Goal: Information Seeking & Learning: Learn about a topic

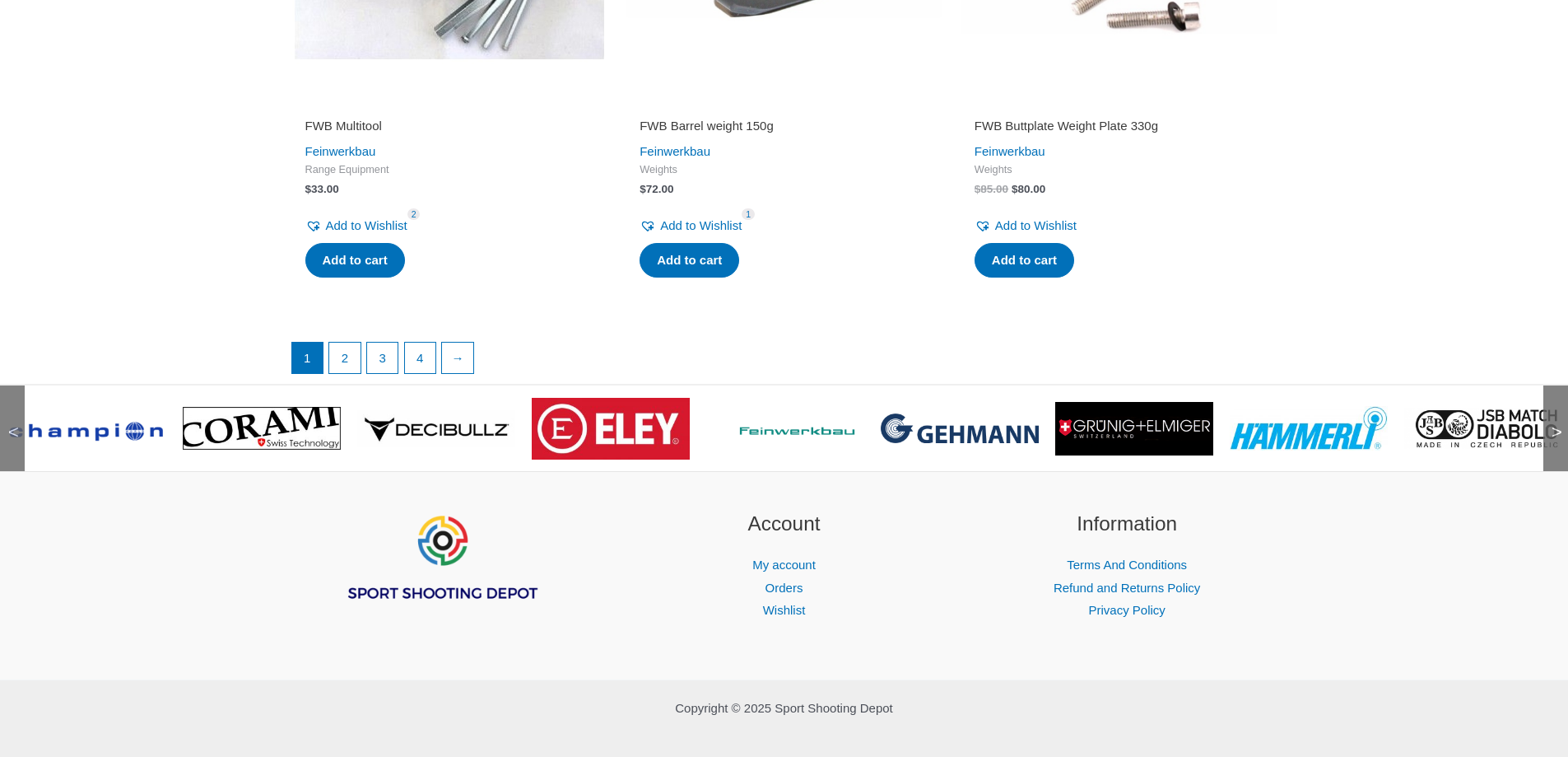
scroll to position [3403, 0]
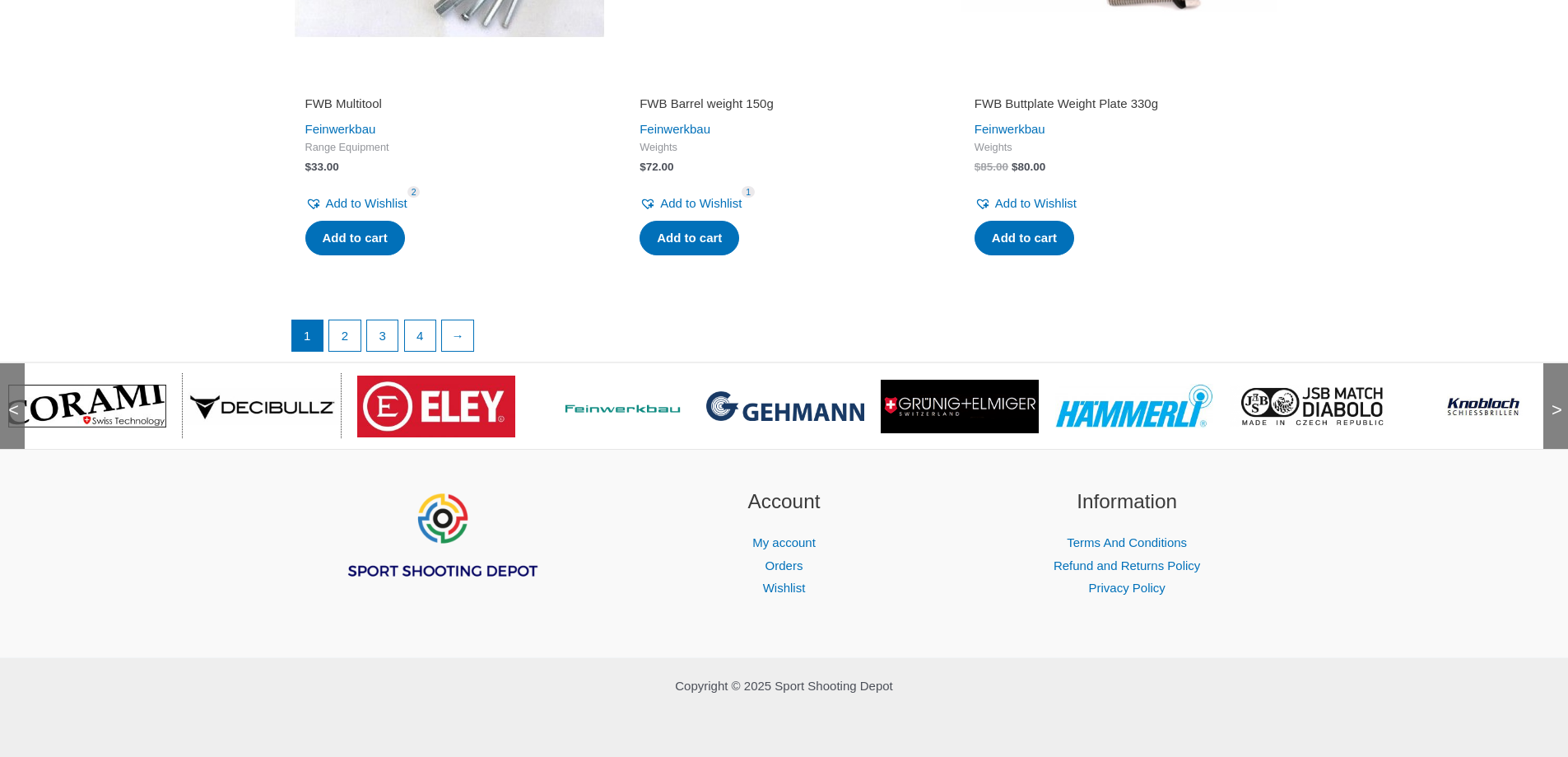
drag, startPoint x: 338, startPoint y: 413, endPoint x: 703, endPoint y: 441, distance: 366.1
click at [1121, 415] on img at bounding box center [1134, 406] width 158 height 45
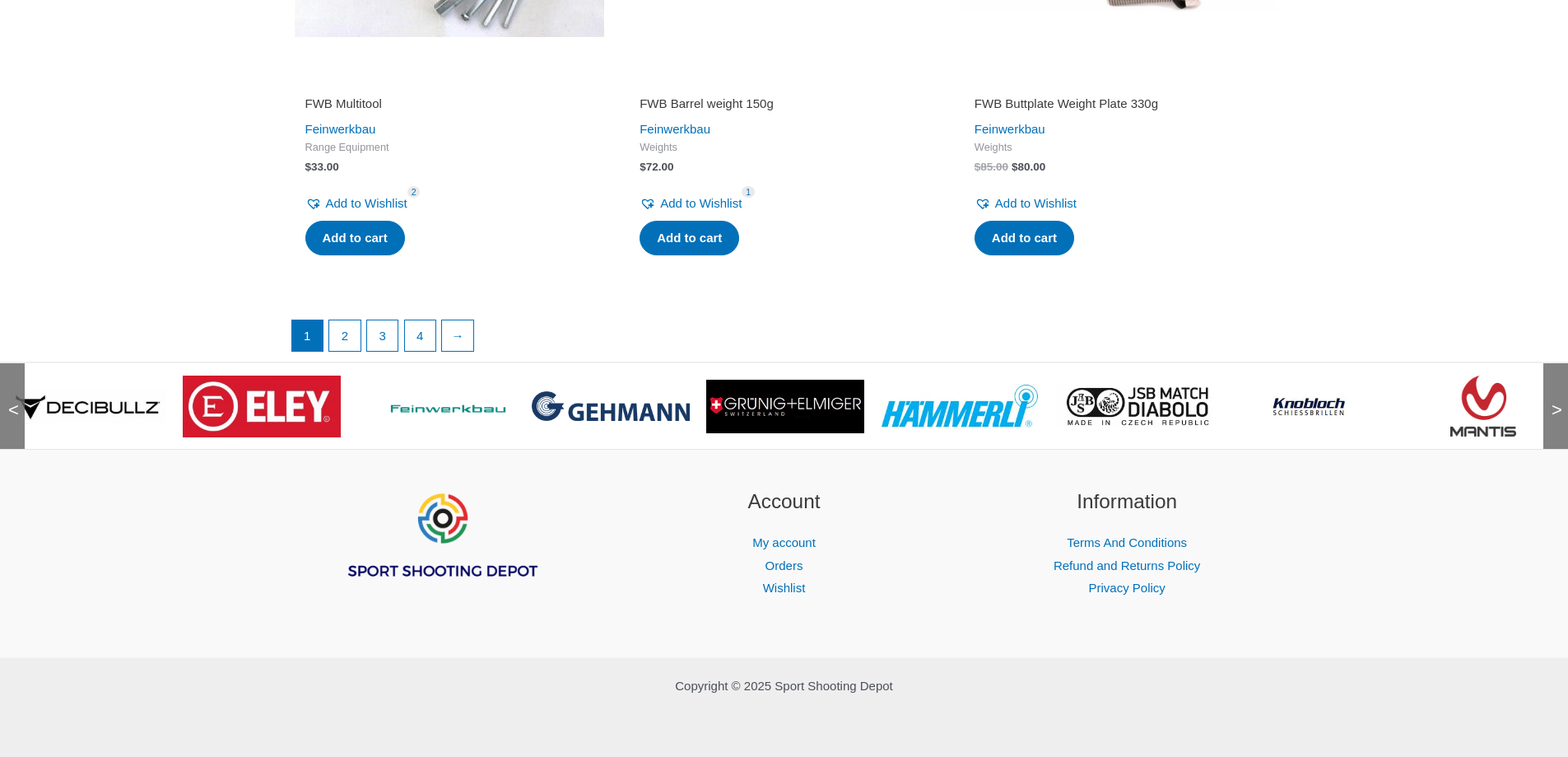
click at [305, 408] on img at bounding box center [261, 406] width 158 height 62
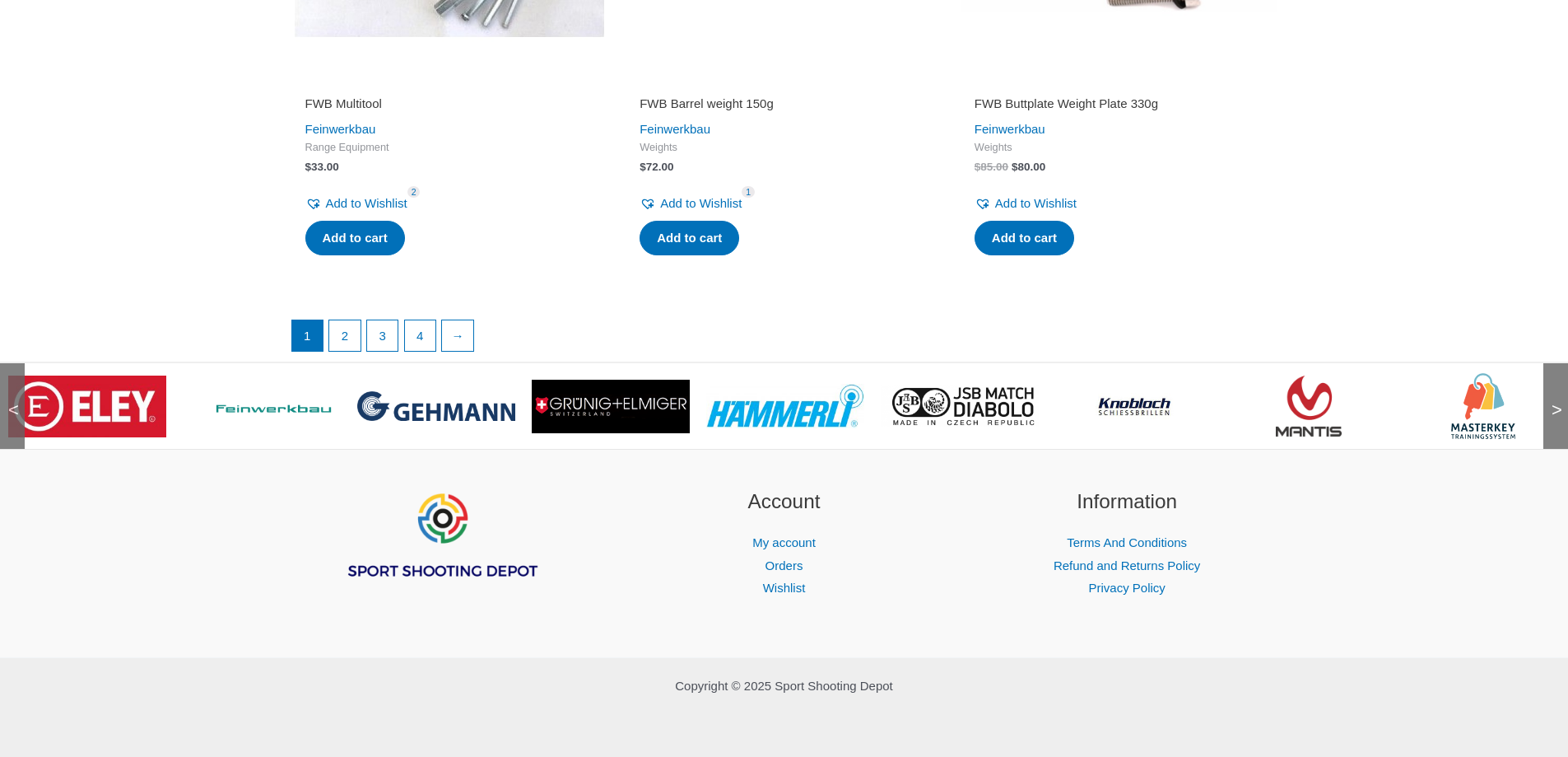
click at [602, 408] on img at bounding box center [611, 407] width 158 height 53
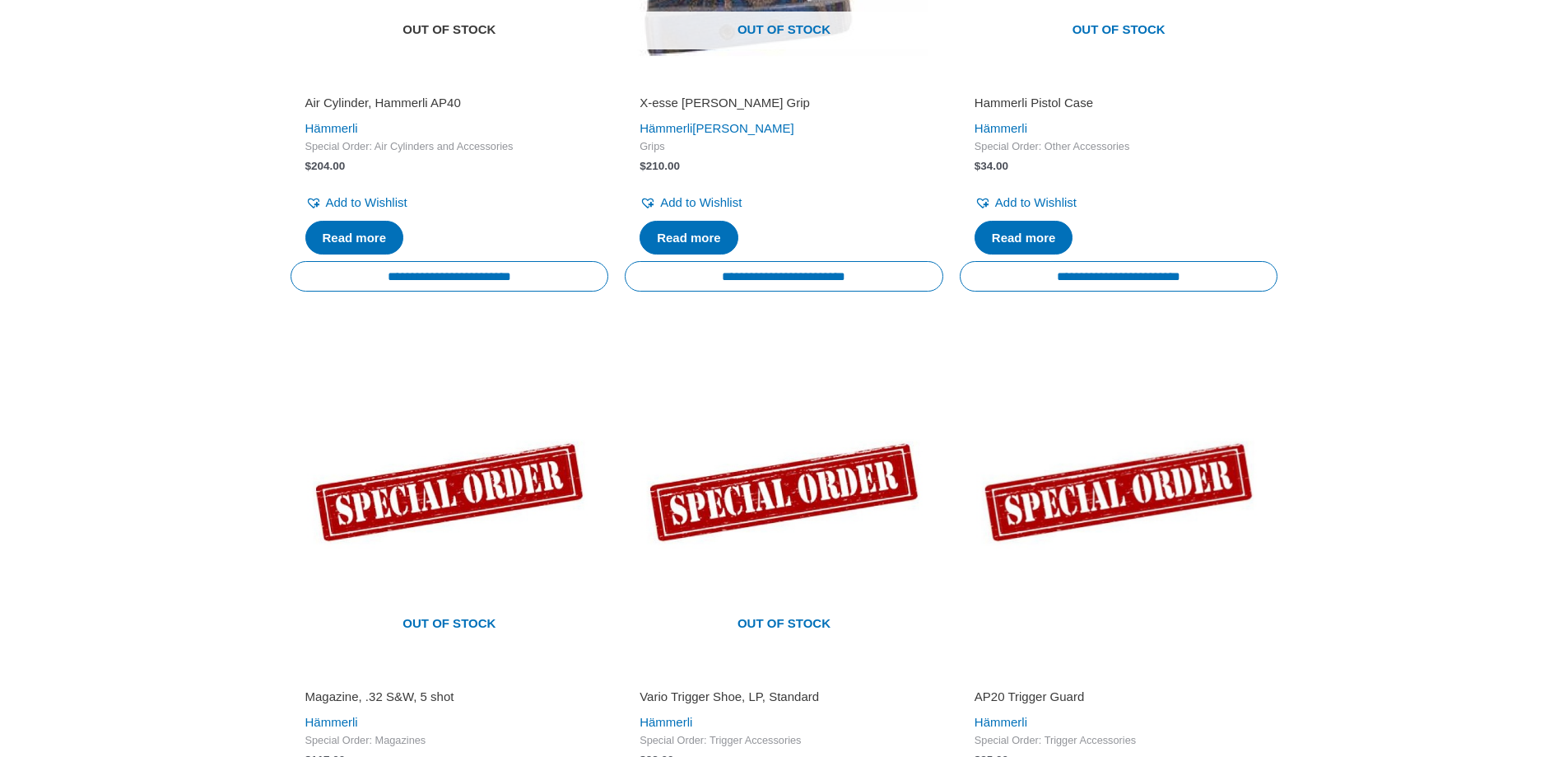
scroll to position [2417, 0]
